Goal: Task Accomplishment & Management: Complete application form

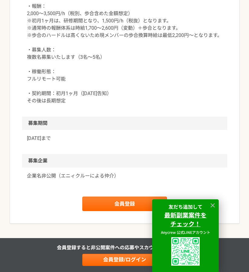
scroll to position [710, 0]
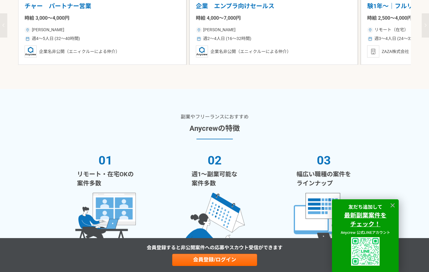
scroll to position [966, 0]
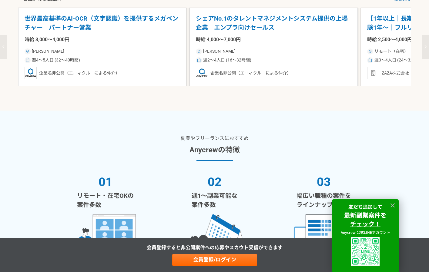
click at [79, 32] on p "世界最高基準のAI-OCR（文字認識）を提供するメガベンチャー　パートナー営業" at bounding box center [102, 23] width 155 height 18
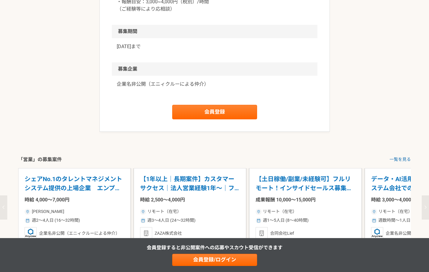
scroll to position [786, 0]
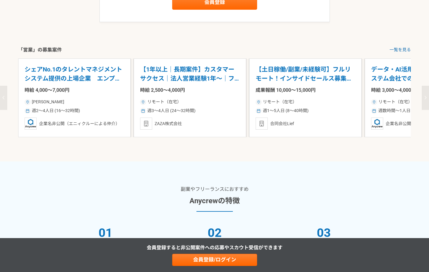
click at [88, 83] on p "シェアNo.1のタレントマネジメントシステム提供の上場企業　エンプラ向けセールス" at bounding box center [75, 74] width 100 height 18
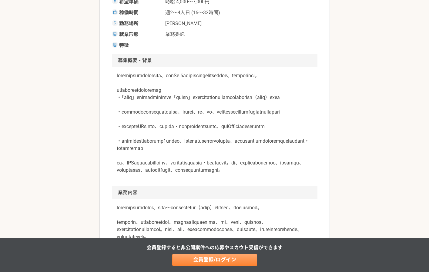
scroll to position [147, 0]
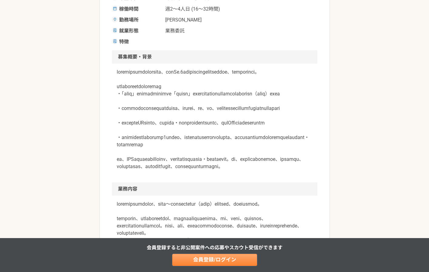
click at [214, 264] on link "会員登録/ログイン" at bounding box center [214, 260] width 85 height 12
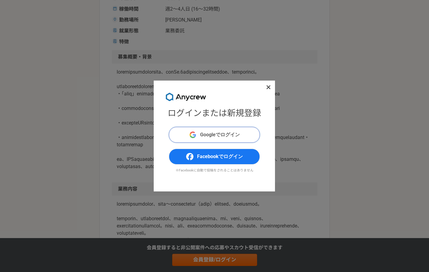
click at [216, 139] on button "Googleでログイン" at bounding box center [214, 135] width 91 height 16
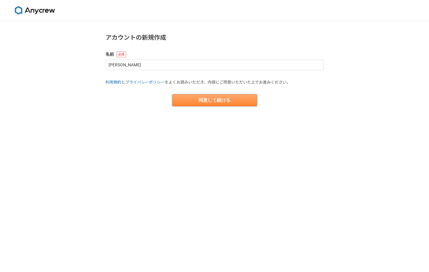
click at [199, 102] on button "同意して続ける" at bounding box center [214, 100] width 85 height 12
select select "13"
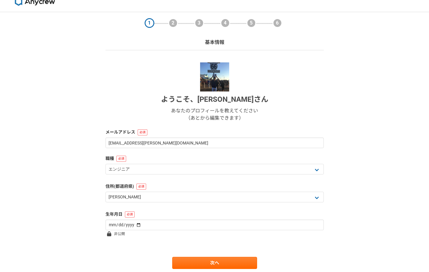
scroll to position [30, 0]
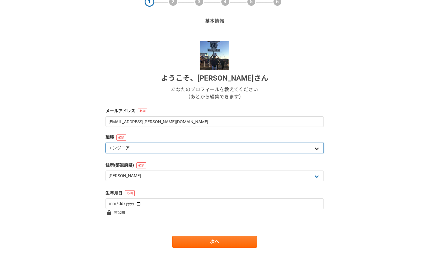
click at [183, 146] on select "エンジニア デザイナー ライター 営業 マーケティング 企画・事業開発 バックオフィス その他" at bounding box center [214, 148] width 218 height 11
select select "4"
click at [105, 143] on select "エンジニア デザイナー ライター 営業 マーケティング 企画・事業開発 バックオフィス その他" at bounding box center [214, 148] width 218 height 11
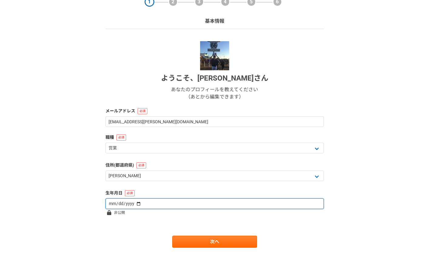
click at [171, 201] on input "date" at bounding box center [214, 203] width 218 height 11
type input "1995-05-20"
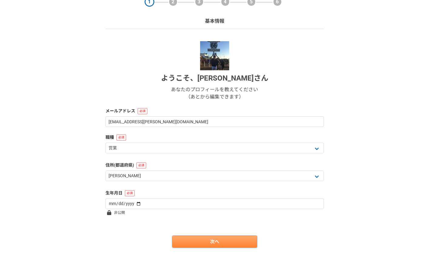
click at [226, 237] on link "次へ" at bounding box center [214, 242] width 85 height 12
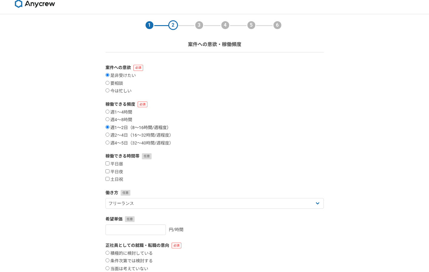
scroll to position [11, 0]
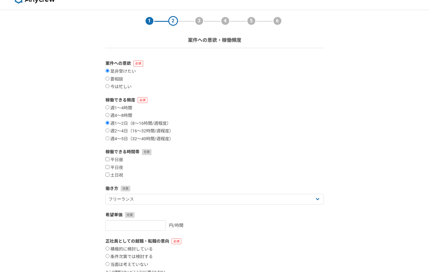
click at [120, 136] on div "週1〜4時間 週4〜8時間 週1〜2日（8〜16時間/週程度） 週2〜4日（16〜32時間/週程度） 週4〜5日（32〜40時間/週程度）" at bounding box center [214, 123] width 218 height 36
click at [126, 136] on label "週4〜5日（32〜40時間/週程度）" at bounding box center [139, 138] width 68 height 5
click at [109, 136] on input "週4〜5日（32〜40時間/週程度）" at bounding box center [107, 138] width 4 height 4
radio input "true"
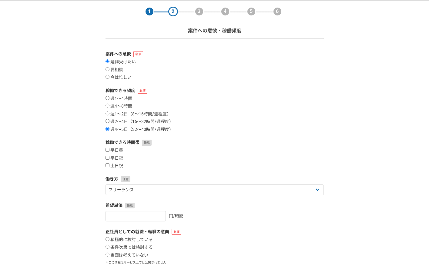
scroll to position [24, 0]
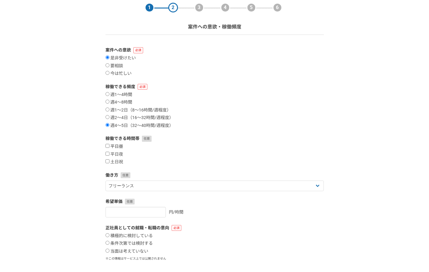
click at [122, 147] on label "平日昼" at bounding box center [114, 146] width 18 height 5
click at [109, 147] on input "平日昼" at bounding box center [107, 146] width 4 height 4
checkbox input "true"
click at [116, 154] on label "平日夜" at bounding box center [114, 154] width 18 height 5
click at [109, 154] on input "平日夜" at bounding box center [107, 154] width 4 height 4
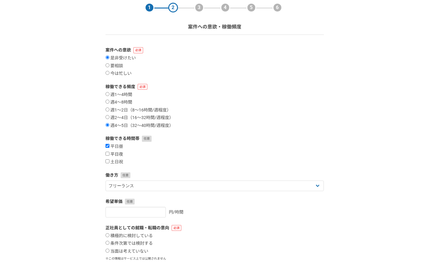
checkbox input "true"
drag, startPoint x: 116, startPoint y: 160, endPoint x: 121, endPoint y: 158, distance: 5.4
click at [116, 160] on label "土日祝" at bounding box center [114, 161] width 18 height 5
click at [109, 160] on input "土日祝" at bounding box center [107, 161] width 4 height 4
checkbox input "true"
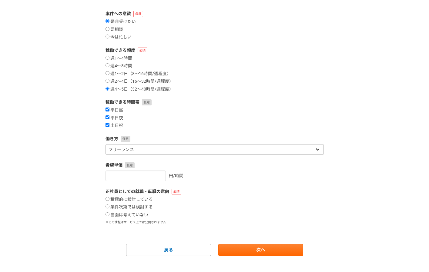
scroll to position [61, 0]
drag, startPoint x: 200, startPoint y: 137, endPoint x: 200, endPoint y: 151, distance: 13.9
click at [200, 137] on label "働き方" at bounding box center [214, 138] width 218 height 6
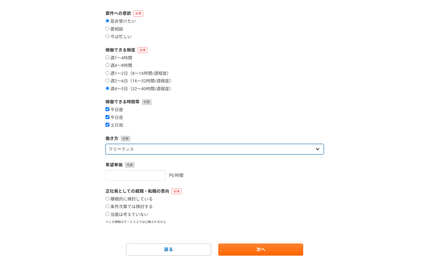
click at [200, 151] on select "フリーランス 副業 その他" at bounding box center [214, 149] width 218 height 11
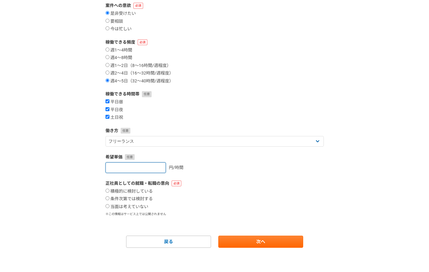
click at [133, 167] on input "number" at bounding box center [135, 167] width 60 height 11
type input "2500"
click at [141, 194] on label "積極的に検討している" at bounding box center [128, 191] width 47 height 5
click at [109, 193] on input "積極的に検討している" at bounding box center [107, 191] width 4 height 4
radio input "true"
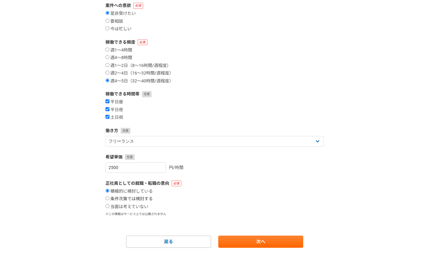
click at [138, 200] on label "条件次第では検討する" at bounding box center [128, 198] width 47 height 5
click at [109, 200] on input "条件次第では検討する" at bounding box center [107, 198] width 4 height 4
radio input "true"
click at [131, 190] on label "積極的に検討している" at bounding box center [128, 191] width 47 height 5
click at [109, 190] on input "積極的に検討している" at bounding box center [107, 191] width 4 height 4
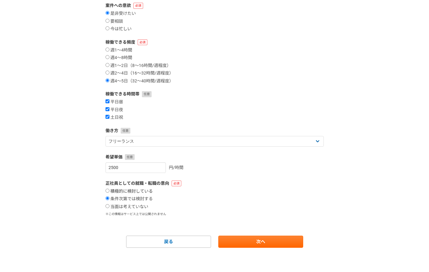
radio input "true"
click at [233, 241] on link "次へ" at bounding box center [260, 242] width 85 height 12
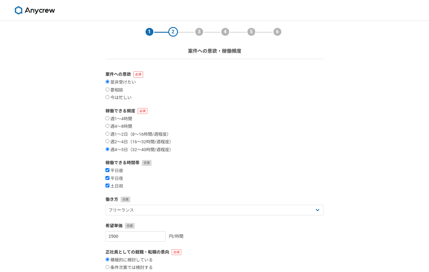
select select
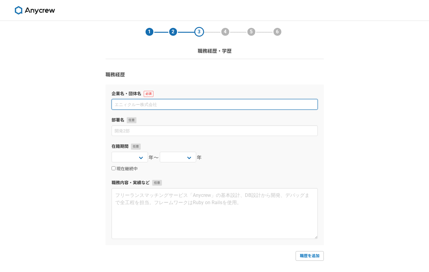
click at [182, 108] on input at bounding box center [214, 104] width 206 height 11
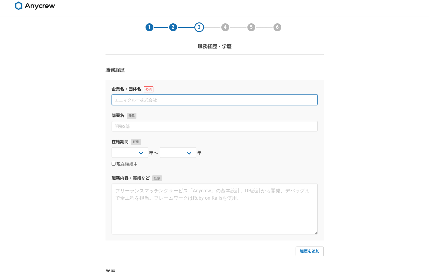
scroll to position [8, 0]
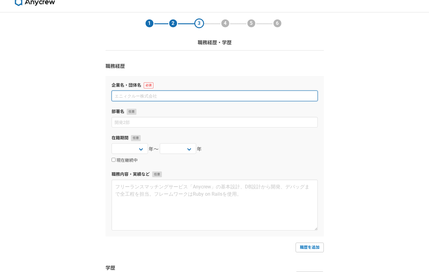
type input "l"
type input "株式会社イシダ"
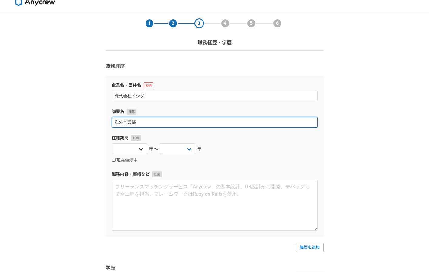
type input "海外営業部"
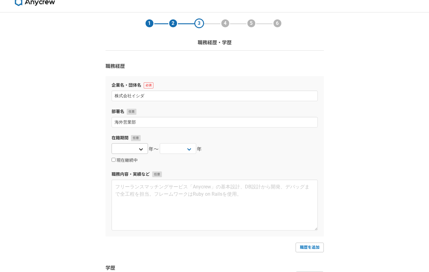
click at [131, 154] on div "2025 2024 2023 2022 2021 2020 2019 2018 2017 2016 2015 2014 2013 2012 2011 2010…" at bounding box center [129, 149] width 36 height 12
click at [131, 153] on select "2025 2024 2023 2022 2021 2020 2019 2018 2017 2016 2015 2014 2013 2012 2011 2010…" at bounding box center [129, 148] width 36 height 11
select select "2019"
click at [111, 143] on select "2025 2024 2023 2022 2021 2020 2019 2018 2017 2016 2015 2014 2013 2012 2011 2010…" at bounding box center [129, 148] width 36 height 11
click at [182, 147] on select "2025 2024 2023 2022 2021 2020 2019 2018 2017 2016 2015 2014 2013 2012 2011 2010…" at bounding box center [178, 148] width 36 height 11
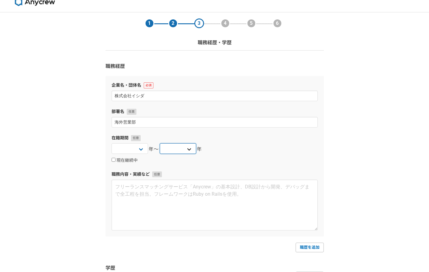
click at [186, 149] on select "2025 2024 2023 2022 2021 2020 2019 2018 2017 2016 2015 2014 2013 2012 2011 2010…" at bounding box center [178, 148] width 36 height 11
select select "2022"
click at [160, 143] on select "2025 2024 2023 2022 2021 2020 2019 2018 2017 2016 2015 2014 2013 2012 2011 2010…" at bounding box center [178, 148] width 36 height 11
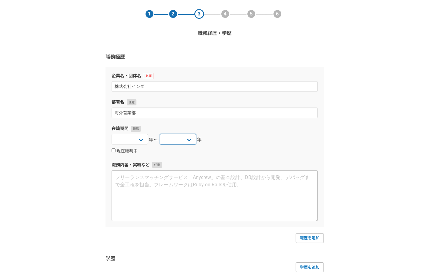
scroll to position [22, 0]
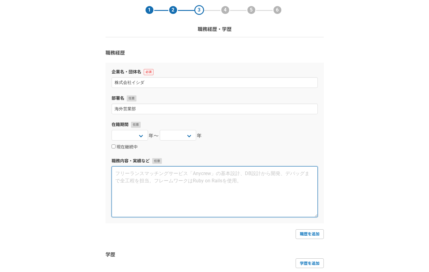
click at [226, 190] on textarea at bounding box center [214, 191] width 206 height 51
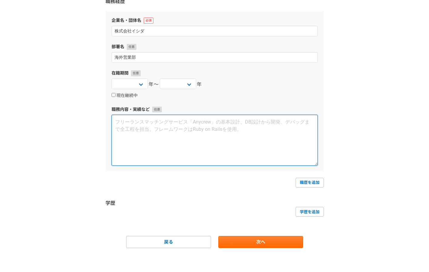
scroll to position [74, 0]
paste textarea "【業務内容】 海外営業担当。 新規顧客の開拓から提案、契約、納入、アフターサポートまで一貫して実施。 【取扱商品】 食品工場向け産業機械（計量機・包装機・検査…"
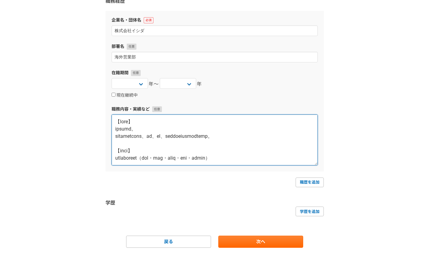
scroll to position [163, 0]
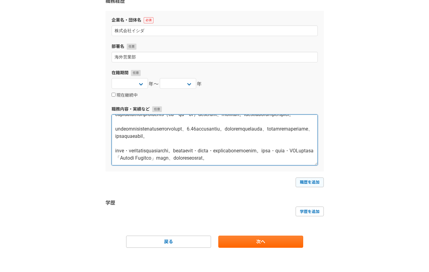
type textarea "【業務内容】 海外営業担当。 新規顧客の開拓から提案、契約、納入、アフターサポートまで一貫して実施。 【取扱商品】 食品工場向け産業機械（計量機・包装機・検査…"
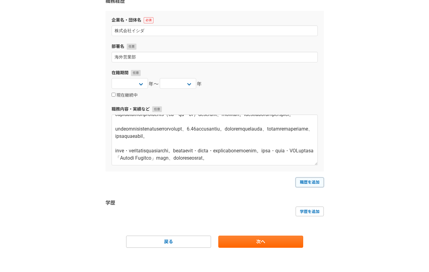
click at [306, 181] on link "職歴を追加" at bounding box center [309, 182] width 28 height 10
select select
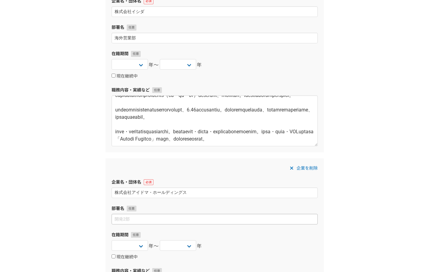
scroll to position [93, 0]
type input "株式会社アイドマ・ホールディングス"
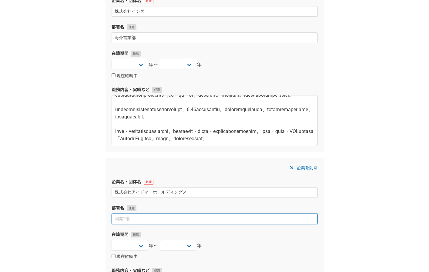
click at [169, 219] on input at bounding box center [214, 218] width 206 height 11
type input "クラウド・メンバーズ事業部"
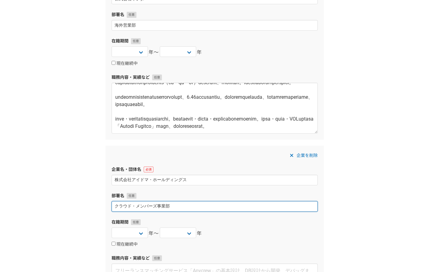
scroll to position [110, 0]
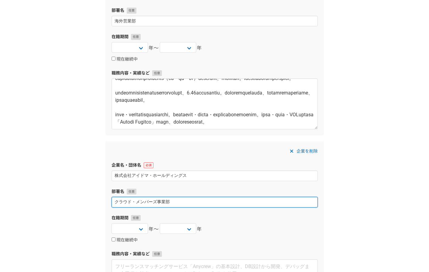
click at [156, 202] on input "クラウド・メンバーズ事業部" at bounding box center [214, 202] width 206 height 11
drag, startPoint x: 156, startPoint y: 202, endPoint x: 92, endPoint y: 192, distance: 64.7
click at [98, 194] on div "1 2 3 4 5 6 職務経歴・学歴 職務経歴 企業名・団体名 株式会社イシダ 部署名 海外営業部 在籍期間 2025 2024 2023 2022 202…" at bounding box center [214, 164] width 429 height 506
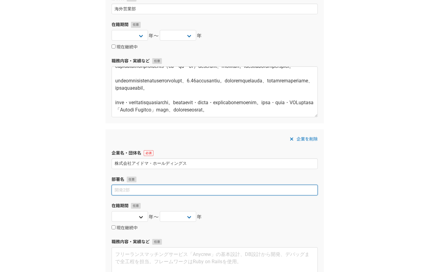
scroll to position [122, 0]
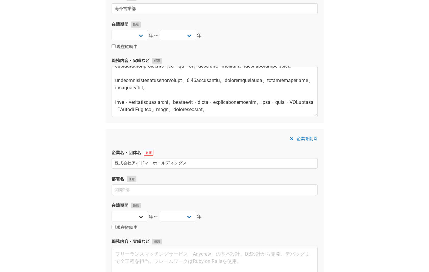
click at [120, 221] on div "2025 2024 2023 2022 2021 2020 2019 2018 2017 2016 2015 2014 2013 2012 2011 2010…" at bounding box center [129, 217] width 36 height 12
click at [121, 219] on select "2025 2024 2023 2022 2021 2020 2019 2018 2017 2016 2015 2014 2013 2012 2011 2010…" at bounding box center [129, 216] width 36 height 11
select select "2022"
click at [111, 211] on select "2025 2024 2023 2022 2021 2020 2019 2018 2017 2016 2015 2014 2013 2012 2011 2010…" at bounding box center [129, 216] width 36 height 11
click at [177, 219] on select "2025 2024 2023 2022 2021 2020 2019 2018 2017 2016 2015 2014 2013 2012 2011 2010…" at bounding box center [178, 216] width 36 height 11
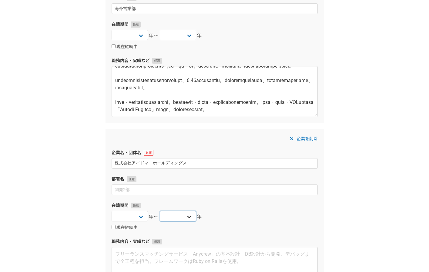
select select "2025"
click at [160, 211] on select "2025 2024 2023 2022 2021 2020 2019 2018 2017 2016 2015 2014 2013 2012 2011 2010…" at bounding box center [178, 216] width 36 height 11
drag, startPoint x: 226, startPoint y: 240, endPoint x: 213, endPoint y: 207, distance: 35.7
click at [225, 237] on div "企業を削除 企業名・団体名 株式会社アイドマ・ホールディングス 部署名 在籍期間 2025 2024 2023 2022 2021 2020 2019 201…" at bounding box center [214, 216] width 218 height 175
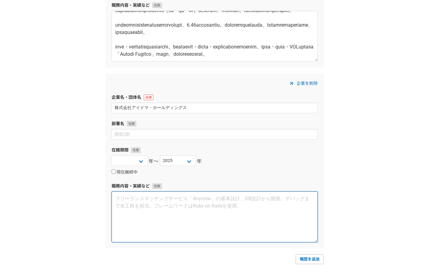
click at [164, 207] on textarea at bounding box center [214, 216] width 206 height 51
paste textarea "【業務内容】 営業未経験者を含む5名チームの営業リーダー。 属人化していた営業プロセスを標準化。教育ロードマップの策定、セールストーク・資料の型化、ロールプレ…"
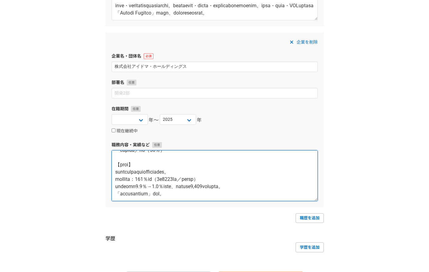
scroll to position [255, 0]
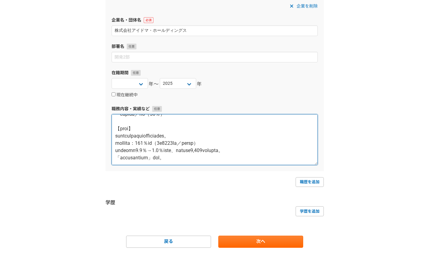
type textarea "【業務内容】 営業未経験者を含む5名チームの営業リーダー。 属人化していた営業プロセスを標準化。教育ロードマップの策定、セールストーク・資料の型化、ロールプレ…"
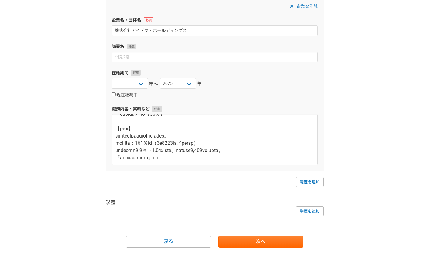
click at [307, 216] on form "職務経歴 企業名・団体名 株式会社イシダ 部署名 海外営業部 在籍期間 2025 2024 2023 2022 2021 2020 2019 2018 201…" at bounding box center [214, 31] width 218 height 431
click at [307, 216] on link "学歴を追加" at bounding box center [309, 211] width 28 height 10
select select
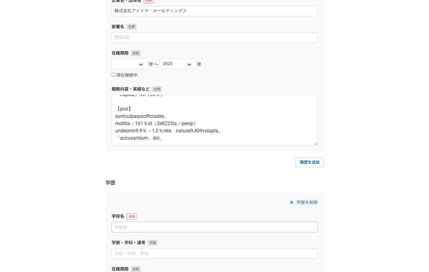
scroll to position [346, 0]
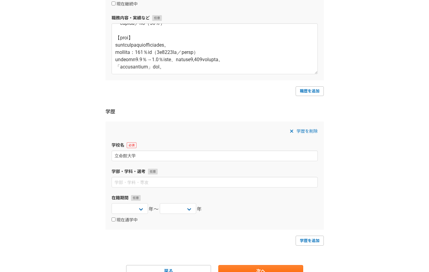
type input "立命館大学"
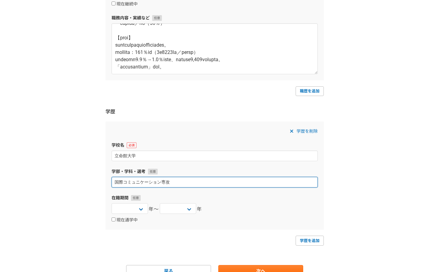
type input "国際コミュニケーション専攻"
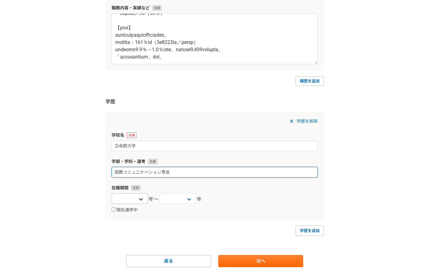
scroll to position [365, 0]
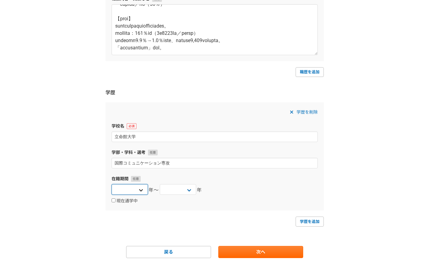
click at [134, 191] on select "2025 2024 2023 2022 2021 2020 2019 2018 2017 2016 2015 2014 2013 2012 2011 2010…" at bounding box center [129, 189] width 36 height 11
select select "2014"
click at [111, 184] on select "2025 2024 2023 2022 2021 2020 2019 2018 2017 2016 2015 2014 2013 2012 2011 2010…" at bounding box center [129, 189] width 36 height 11
click at [184, 191] on select "2025 2024 2023 2022 2021 2020 2019 2018 2017 2016 2015 2014 2013 2012 2011 2010…" at bounding box center [178, 189] width 36 height 11
select select "2018"
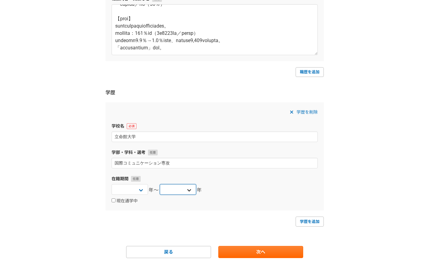
click at [160, 184] on select "2025 2024 2023 2022 2021 2020 2019 2018 2017 2016 2015 2014 2013 2012 2011 2010…" at bounding box center [178, 189] width 36 height 11
click at [248, 246] on link "次へ" at bounding box center [260, 252] width 85 height 12
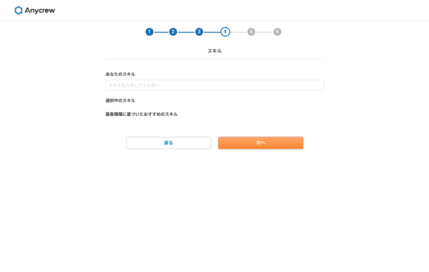
scroll to position [0, 0]
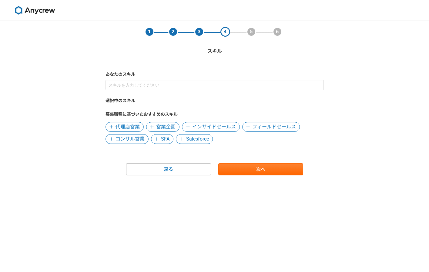
click at [126, 130] on span "代理店営業" at bounding box center [127, 126] width 24 height 7
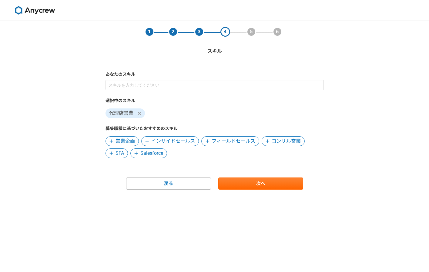
drag, startPoint x: 185, startPoint y: 140, endPoint x: 227, endPoint y: 140, distance: 42.1
click at [201, 140] on div "選択中のスキル 代理店営業 募集職種に基づいたおすすめのスキル 営業企画 インサイドセールス フィールドセールス コンサル営業 SFA Salesforce" at bounding box center [214, 119] width 218 height 78
click at [228, 140] on span "フィールドセールス" at bounding box center [233, 140] width 44 height 7
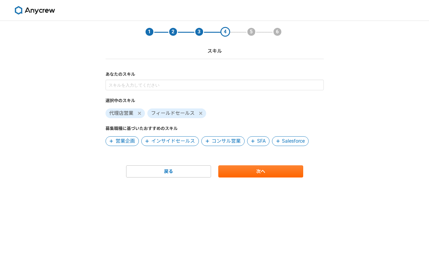
click at [183, 140] on span "インサイドセールス" at bounding box center [173, 140] width 44 height 7
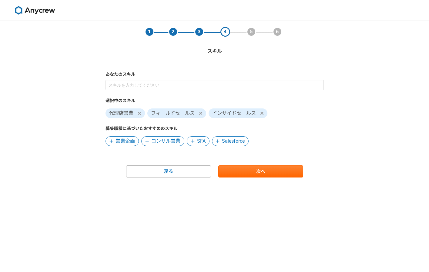
click at [176, 145] on span "コンサル営業" at bounding box center [162, 141] width 43 height 10
click at [118, 142] on span "営業企画" at bounding box center [124, 140] width 19 height 7
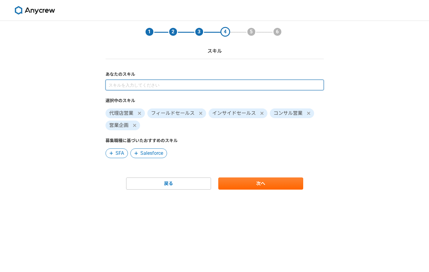
click at [204, 81] on input at bounding box center [214, 85] width 218 height 11
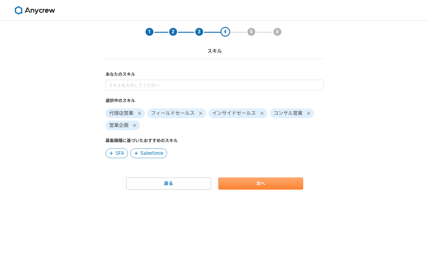
drag, startPoint x: 277, startPoint y: 177, endPoint x: 260, endPoint y: 185, distance: 19.2
click at [275, 181] on form "あなたのスキル 選択中のスキル 代理店営業 フィールドセールス インサイドセールス コンサル営業 営業企画 募集職種に基づいたおすすめのスキル SFA Sal…" at bounding box center [214, 130] width 218 height 118
click at [260, 185] on link "次へ" at bounding box center [260, 183] width 85 height 12
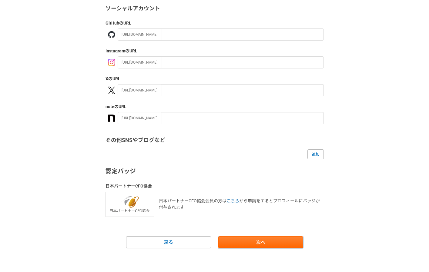
scroll to position [61, 0]
click at [253, 240] on link "次へ" at bounding box center [260, 242] width 85 height 12
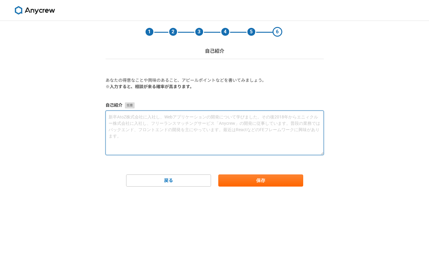
click at [172, 132] on textarea at bounding box center [214, 133] width 218 height 45
paste textarea "立命館大学卒業後、株式会社イシダに新卒入社し、海外営業・アジア部にてフィリピン・香港・ベトナムの新規顧客開拓と販売代理店統括を担当。食品メーカー向けに産業機器…"
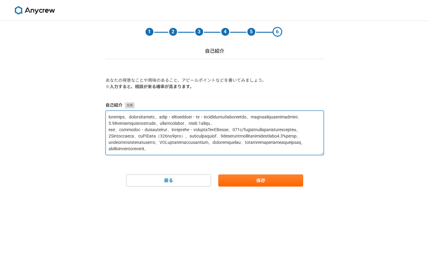
scroll to position [32, 0]
click at [144, 139] on textarea at bounding box center [214, 133] width 218 height 45
click at [141, 146] on textarea at bounding box center [214, 133] width 218 height 45
type textarea "立命館大学卒業後、株式会社イシダに新卒入社し、海外営業・アジア部にてフィリピン・香港・ベトナムの新規顧客開拓と販売代理店統括を担当。食品メーカー向けに産業機器…"
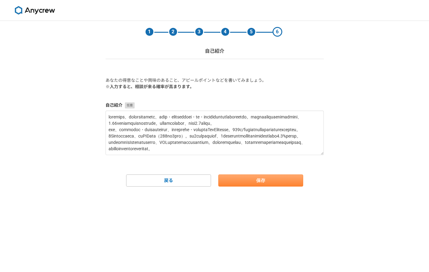
drag, startPoint x: 265, startPoint y: 188, endPoint x: 266, endPoint y: 182, distance: 6.4
click at [266, 183] on main "1 2 3 4 5 6 自己紹介 あなたの得意なことや興味のあること、アピールポイントなどを書いてみましょう。 ※入力すると、相談が来る確率が高まります。 自…" at bounding box center [214, 116] width 230 height 190
click at [263, 179] on button "保存" at bounding box center [260, 180] width 85 height 12
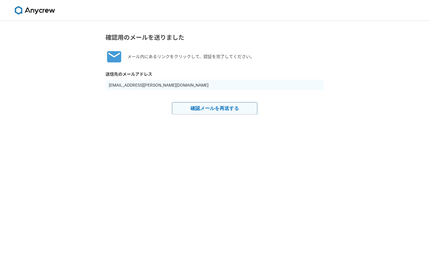
click at [197, 110] on button "確認メールを再送する" at bounding box center [214, 108] width 85 height 12
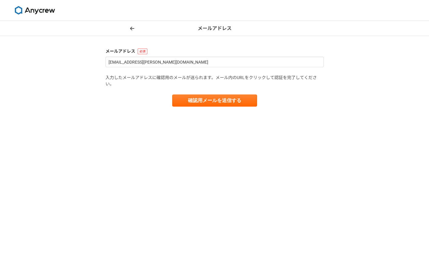
click at [38, 11] on img at bounding box center [34, 10] width 45 height 8
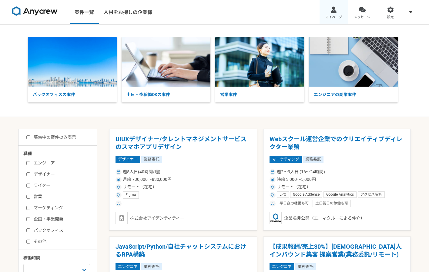
click at [334, 11] on div at bounding box center [333, 9] width 7 height 7
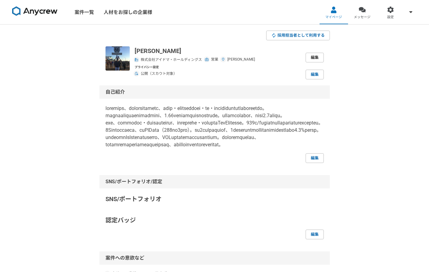
click at [317, 60] on link "編集" at bounding box center [314, 58] width 18 height 10
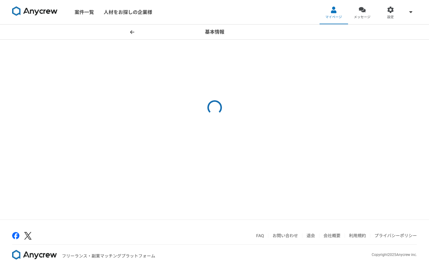
select select "13"
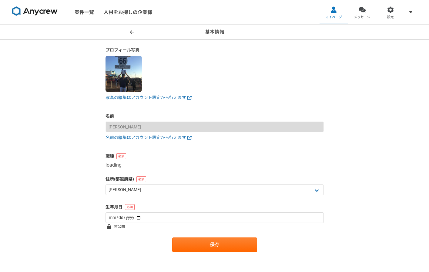
select select "4"
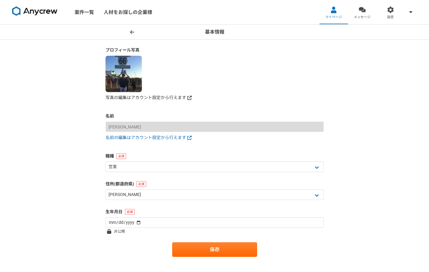
click at [162, 100] on link "写真の編集はアカウント設定から行えます" at bounding box center [214, 97] width 218 height 6
click at [132, 30] on icon at bounding box center [132, 32] width 4 height 5
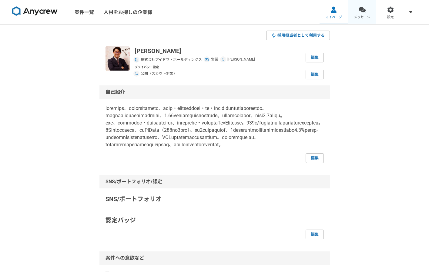
click at [361, 12] on div at bounding box center [361, 9] width 7 height 7
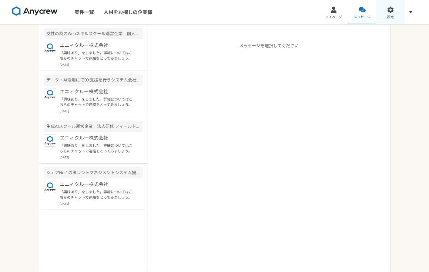
click at [392, 11] on div at bounding box center [390, 9] width 7 height 7
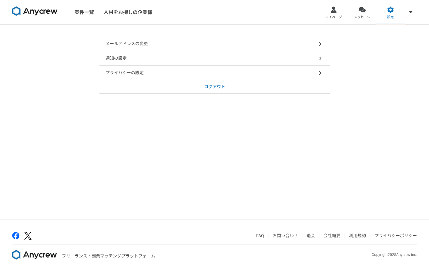
click at [157, 58] on div "通知の設定" at bounding box center [214, 58] width 230 height 15
click at [182, 75] on div "プライバシーの設定" at bounding box center [214, 73] width 230 height 15
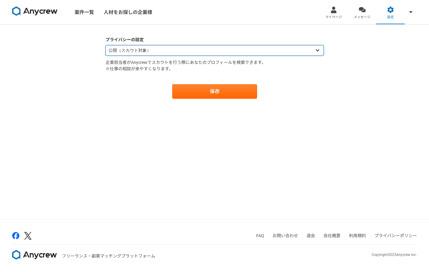
click at [178, 50] on select "公開（スカウト対象） 非公開（スカウト対象外）" at bounding box center [214, 50] width 218 height 11
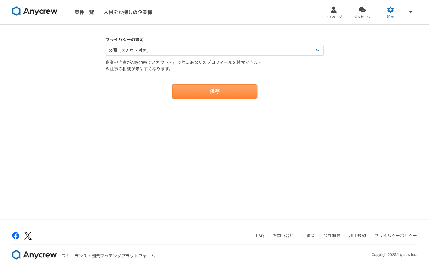
click at [204, 90] on button "保存" at bounding box center [214, 91] width 85 height 15
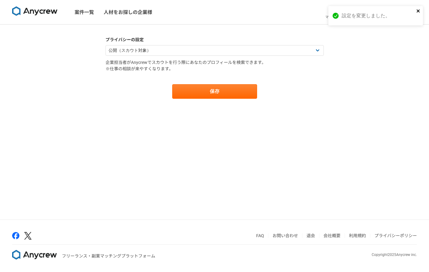
click at [418, 13] on icon "close" at bounding box center [418, 10] width 4 height 5
click at [393, 16] on div "設定を変更しました。" at bounding box center [375, 18] width 97 height 27
click at [390, 13] on link "設定" at bounding box center [390, 12] width 28 height 24
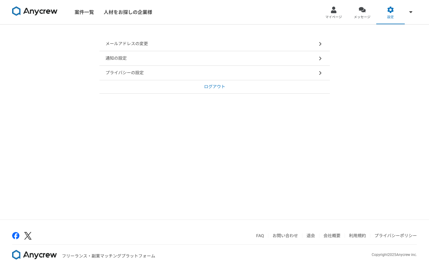
click at [171, 64] on div "通知の設定" at bounding box center [214, 58] width 230 height 15
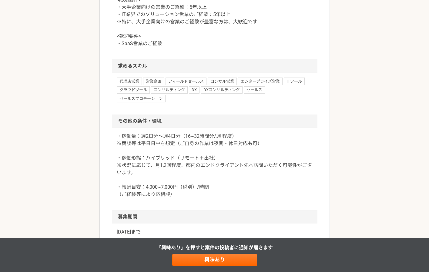
scroll to position [687, 0]
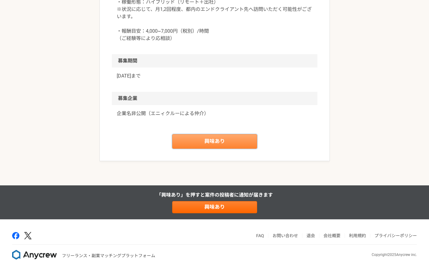
click at [217, 149] on link "興味あり" at bounding box center [214, 141] width 85 height 15
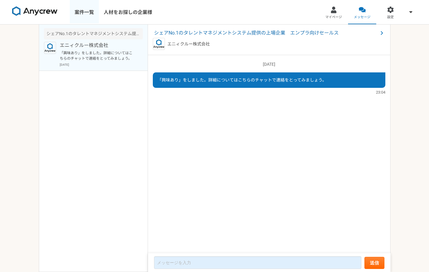
click at [86, 12] on link "案件一覧" at bounding box center [84, 12] width 29 height 24
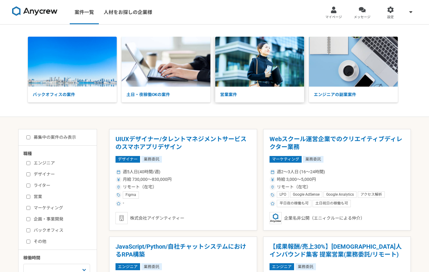
click at [226, 92] on p "営業案件" at bounding box center [259, 95] width 89 height 16
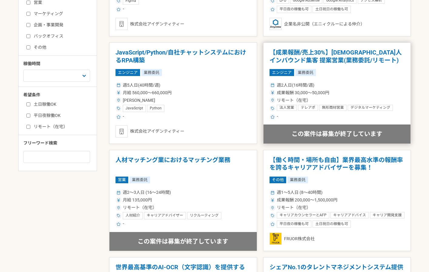
scroll to position [182, 0]
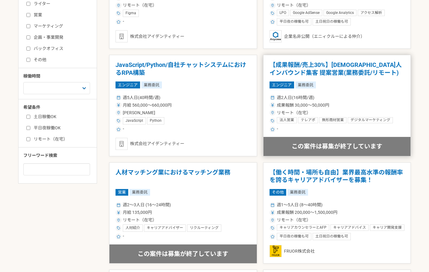
click at [329, 69] on h1 "【成果報酬/売上30%】韓国人インバウンド集客 提案営業(業務委託/リモート)" at bounding box center [336, 68] width 135 height 15
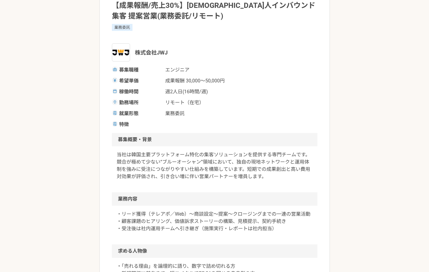
scroll to position [62, 0]
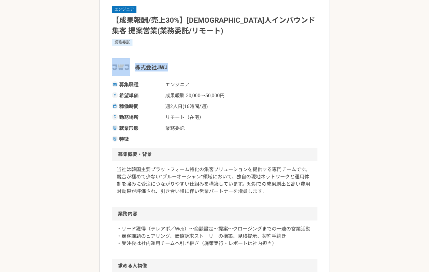
drag, startPoint x: 187, startPoint y: 68, endPoint x: 132, endPoint y: 64, distance: 55.0
click at [132, 64] on div "株式会社JWJ" at bounding box center [214, 67] width 205 height 18
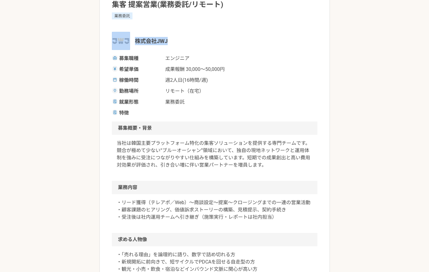
scroll to position [0, 0]
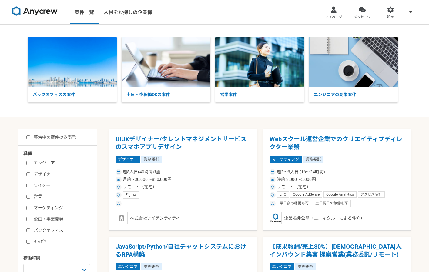
click at [51, 131] on div "募集中の案件のみ表示 職種 エンジニア デザイナー ライター 営業 マーケティング 企画・事業開発 バックオフィス その他 稼働時間 週1人日（8時間）以下 …" at bounding box center [57, 247] width 79 height 236
click at [51, 137] on label "募集中の案件のみ表示" at bounding box center [51, 137] width 50 height 6
click at [30, 137] on input "募集中の案件のみ表示" at bounding box center [28, 137] width 4 height 4
checkbox input "true"
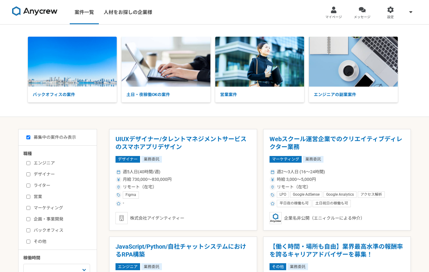
drag, startPoint x: 38, startPoint y: 196, endPoint x: 44, endPoint y: 202, distance: 8.6
click at [39, 196] on label "営業" at bounding box center [61, 197] width 70 height 6
click at [30, 196] on input "営業" at bounding box center [28, 197] width 4 height 4
checkbox input "true"
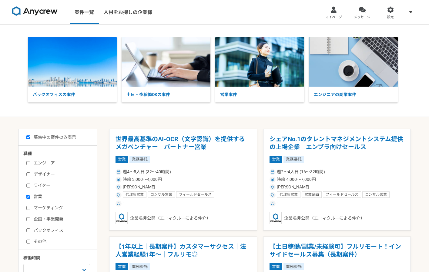
click at [46, 208] on label "マーケティング" at bounding box center [61, 208] width 70 height 6
click at [30, 208] on input "マーケティング" at bounding box center [28, 208] width 4 height 4
checkbox input "true"
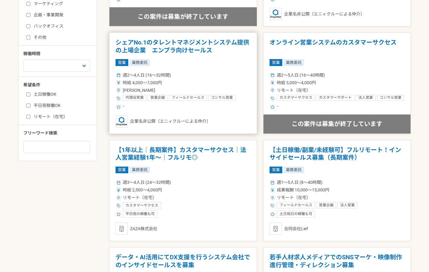
scroll to position [3, 0]
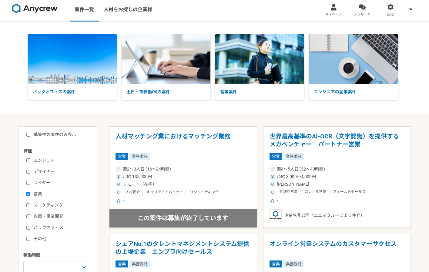
click at [61, 135] on label "募集中の案件のみ表示" at bounding box center [51, 134] width 50 height 6
click at [30, 135] on input "募集中の案件のみ表示" at bounding box center [28, 135] width 4 height 4
checkbox input "true"
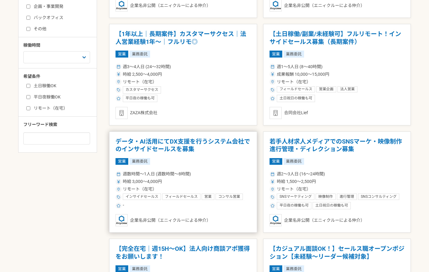
scroll to position [213, 0]
click at [159, 146] on h1 "データ・AI活用にてDX支援を行うシステム会社でのインサイドセールスを募集" at bounding box center [182, 144] width 135 height 15
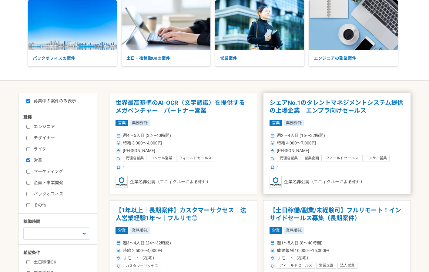
scroll to position [40, 0]
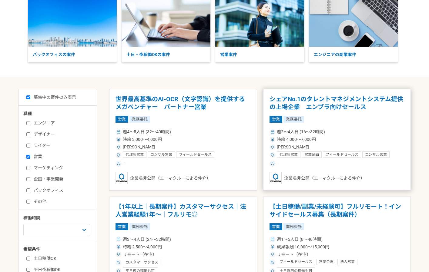
click at [329, 107] on h1 "シェアNo.1のタレントマネジメントシステム提供の上場企業　エンプラ向けセールス" at bounding box center [336, 102] width 135 height 15
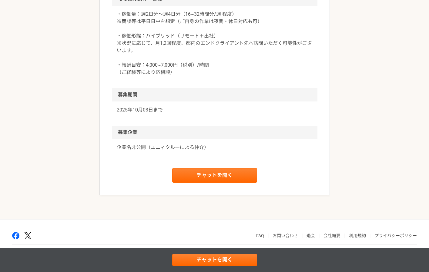
scroll to position [687, 0]
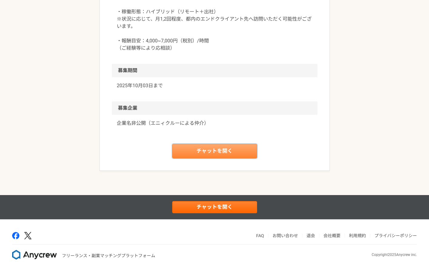
click at [230, 158] on link "チャットを開く" at bounding box center [214, 151] width 85 height 15
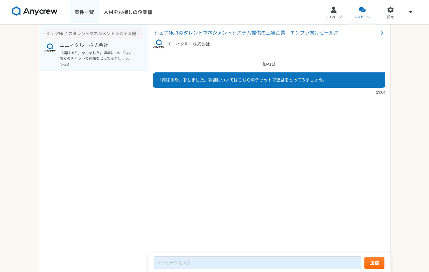
click at [88, 14] on link "案件一覧" at bounding box center [84, 12] width 29 height 24
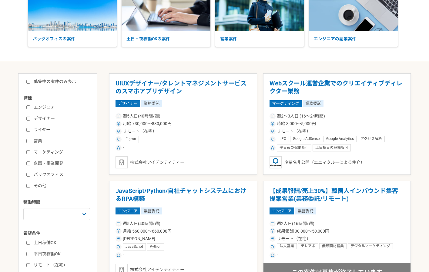
scroll to position [48, 0]
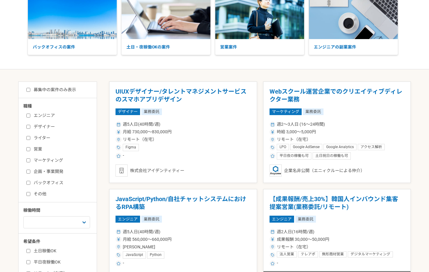
drag, startPoint x: 39, startPoint y: 148, endPoint x: 49, endPoint y: 105, distance: 44.7
click at [39, 148] on label "営業" at bounding box center [61, 149] width 70 height 6
click at [30, 148] on input "営業" at bounding box center [28, 149] width 4 height 4
checkbox input "true"
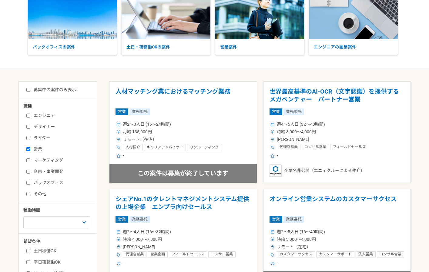
click at [52, 87] on label "募集中の案件のみ表示" at bounding box center [51, 90] width 50 height 6
click at [30, 88] on input "募集中の案件のみ表示" at bounding box center [28, 90] width 4 height 4
checkbox input "true"
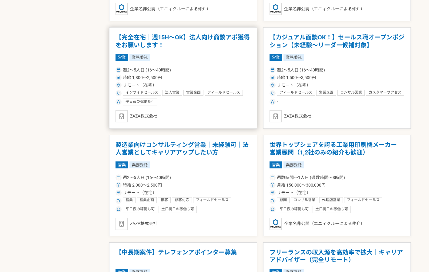
scroll to position [645, 0]
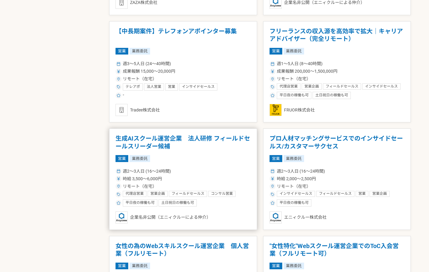
click at [161, 143] on h1 "生成AIスクール運営企業　法人研修 フィールドセールスリーダー候補" at bounding box center [182, 142] width 135 height 15
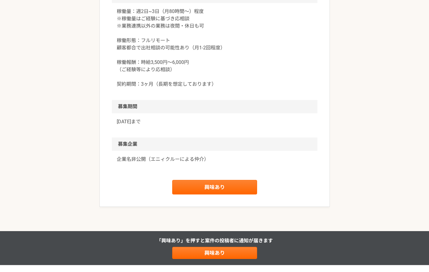
scroll to position [772, 0]
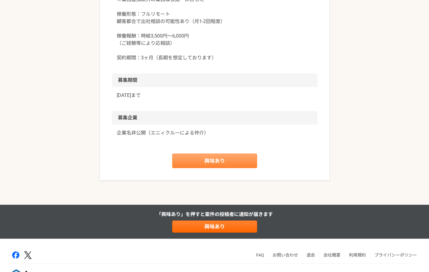
drag, startPoint x: 204, startPoint y: 187, endPoint x: 213, endPoint y: 172, distance: 16.6
click at [213, 168] on link "興味あり" at bounding box center [214, 161] width 85 height 15
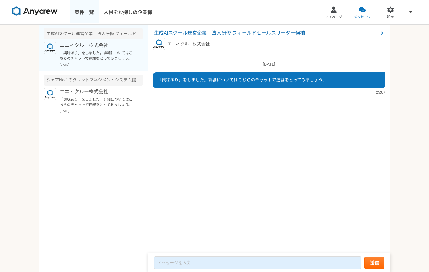
click at [87, 20] on link "案件一覧" at bounding box center [84, 12] width 29 height 24
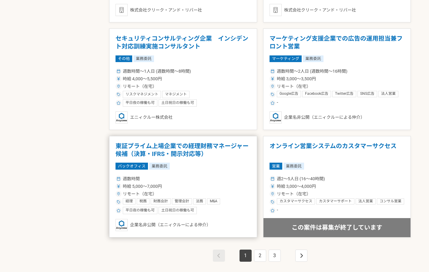
scroll to position [975, 0]
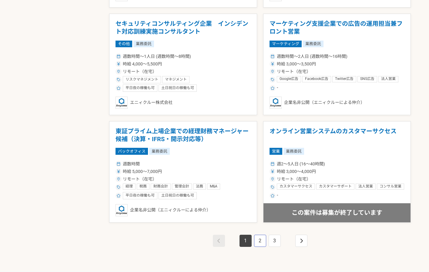
click at [261, 240] on link "2" at bounding box center [260, 241] width 12 height 12
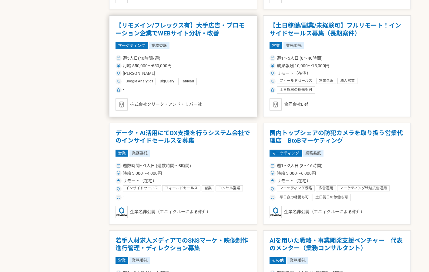
scroll to position [443, 0]
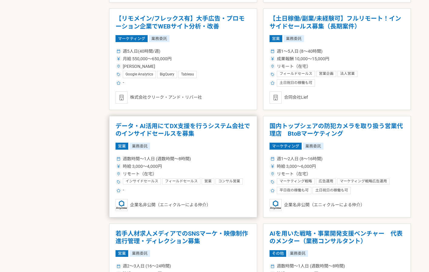
click at [174, 127] on h1 "データ・AI活用にてDX支援を行うシステム会社でのインサイドセールスを募集" at bounding box center [182, 129] width 135 height 15
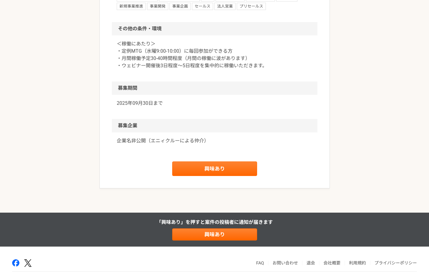
scroll to position [532, 0]
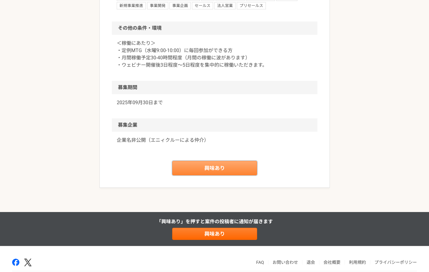
click at [217, 175] on link "興味あり" at bounding box center [214, 168] width 85 height 15
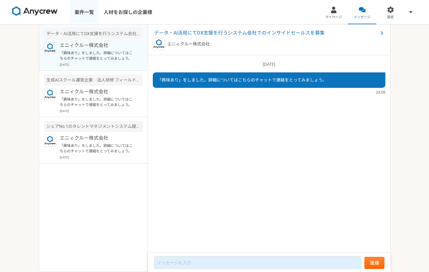
click at [95, 11] on link "案件一覧" at bounding box center [84, 12] width 29 height 24
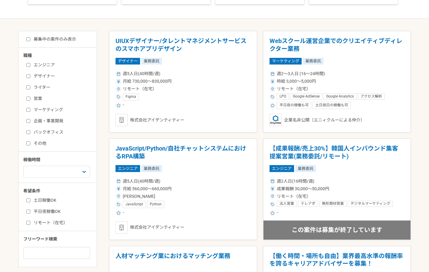
scroll to position [70, 0]
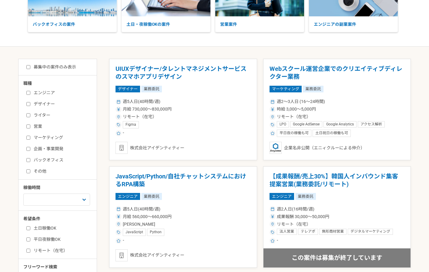
click at [37, 123] on label "営業" at bounding box center [61, 126] width 70 height 6
click at [30, 124] on input "営業" at bounding box center [28, 126] width 4 height 4
checkbox input "true"
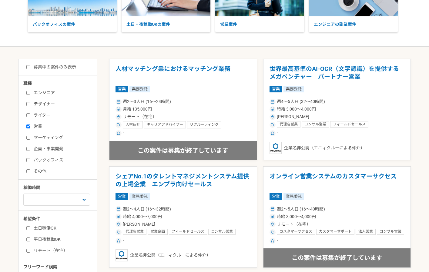
click at [49, 69] on label "募集中の案件のみ表示" at bounding box center [51, 67] width 50 height 6
click at [30, 69] on input "募集中の案件のみ表示" at bounding box center [28, 67] width 4 height 4
checkbox input "true"
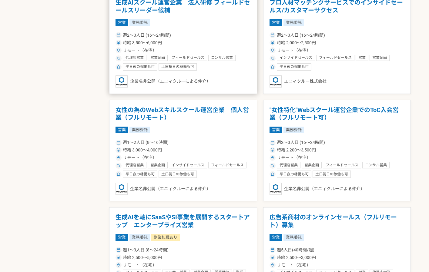
scroll to position [754, 0]
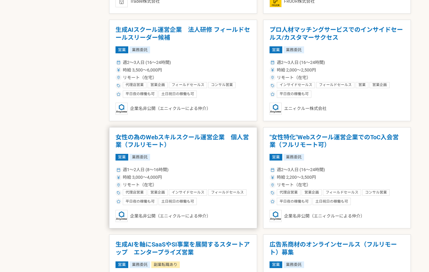
click at [148, 141] on h1 "女性の為のWebスキルスクール運営企業　個人営業（フルリモート）" at bounding box center [182, 141] width 135 height 15
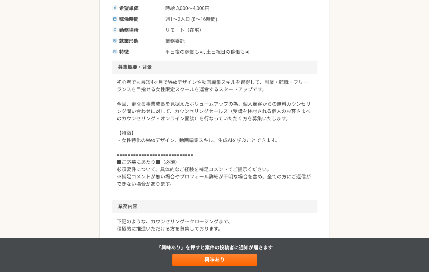
scroll to position [130, 0]
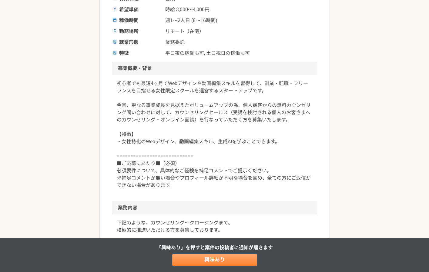
click at [215, 262] on link "興味あり" at bounding box center [214, 260] width 85 height 12
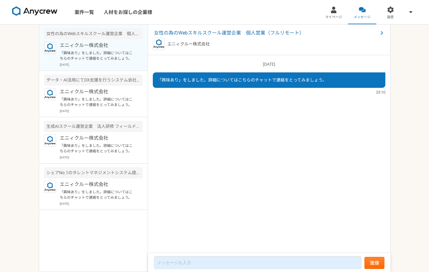
drag, startPoint x: 84, startPoint y: 5, endPoint x: 87, endPoint y: 16, distance: 11.1
click at [84, 5] on link "案件一覧" at bounding box center [84, 12] width 29 height 24
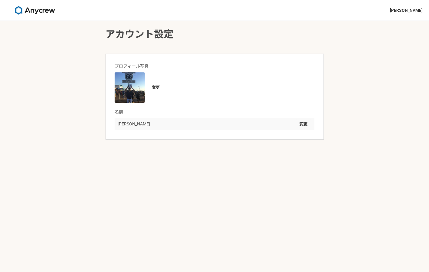
click at [151, 85] on button "変更" at bounding box center [156, 88] width 16 height 10
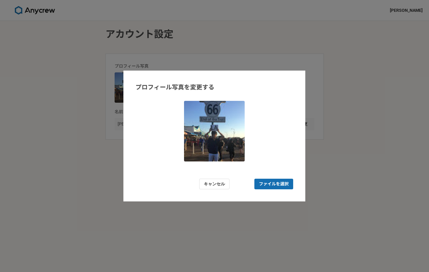
click at [157, 89] on h2 "プロフィール写真を変更する" at bounding box center [213, 87] width 157 height 9
click at [266, 187] on span "ファイルを選択" at bounding box center [274, 184] width 30 height 6
click at [266, 187] on input "ファイルを選択" at bounding box center [273, 184] width 39 height 11
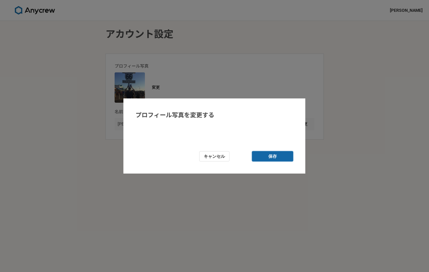
click at [273, 158] on button "保存" at bounding box center [272, 156] width 41 height 11
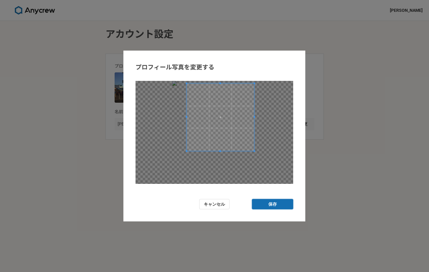
click at [240, 114] on span at bounding box center [221, 117] width 68 height 68
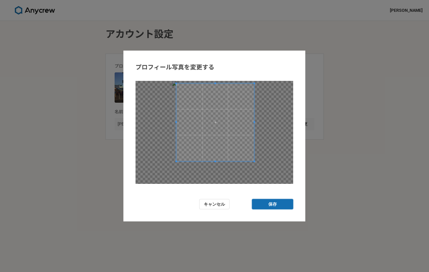
click at [176, 192] on form "プロフィール写真を変更する キャンセル 保存" at bounding box center [214, 136] width 182 height 171
click at [201, 148] on span at bounding box center [215, 120] width 78 height 78
click at [265, 209] on button "保存" at bounding box center [272, 204] width 41 height 11
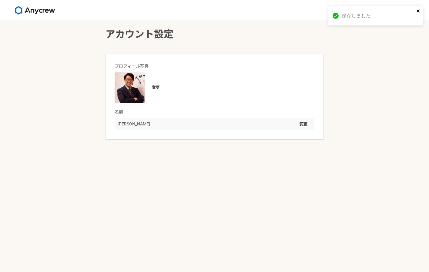
click at [418, 10] on icon "close" at bounding box center [417, 10] width 3 height 3
drag, startPoint x: 30, startPoint y: 8, endPoint x: 170, endPoint y: 21, distance: 141.3
click at [30, 8] on img at bounding box center [34, 10] width 45 height 8
